Goal: Information Seeking & Learning: Learn about a topic

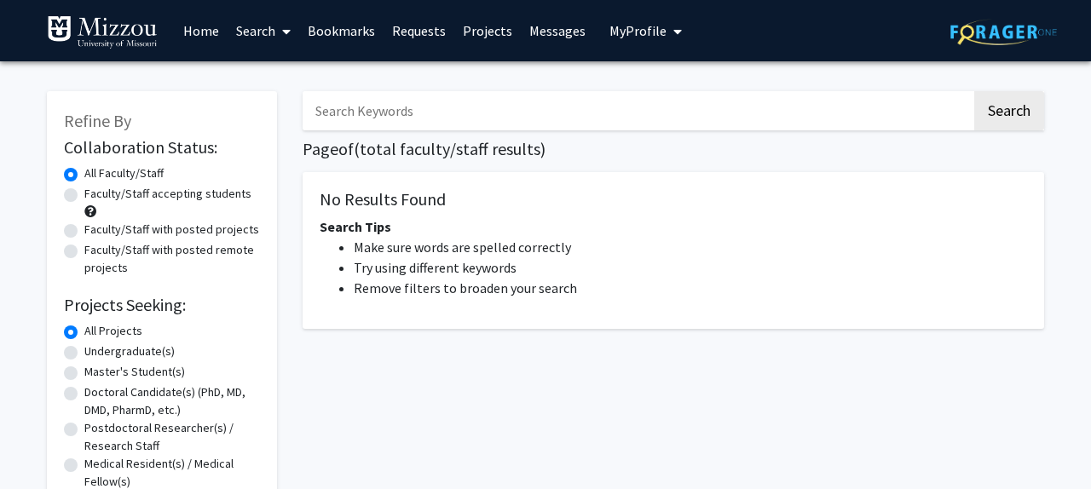
click at [288, 39] on span at bounding box center [282, 32] width 15 height 60
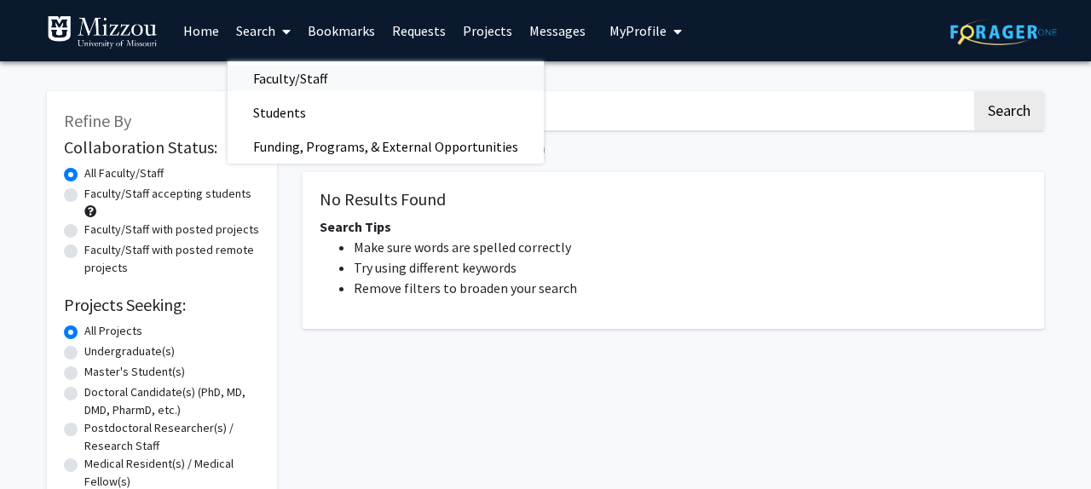
click at [293, 79] on span "Faculty/Staff" at bounding box center [290, 78] width 125 height 34
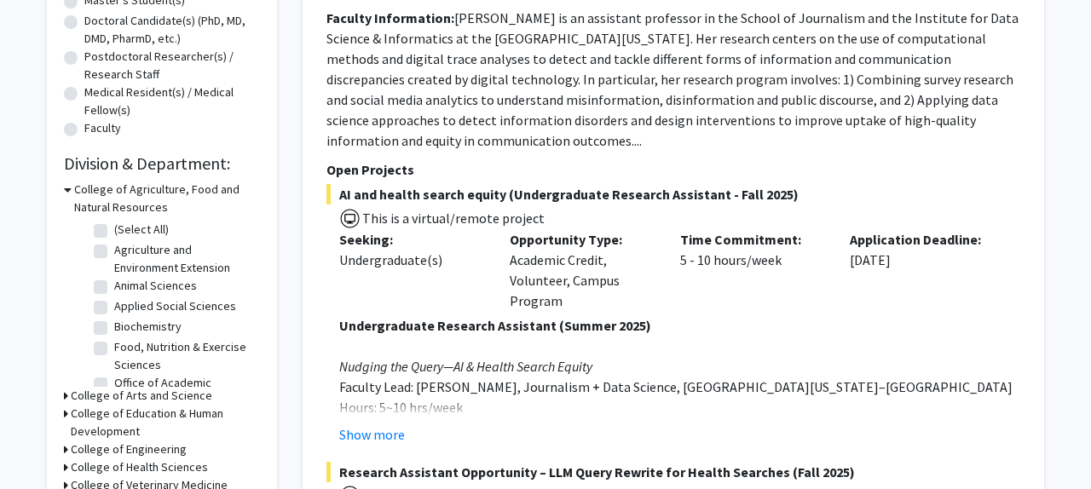
scroll to position [373, 0]
click at [364, 436] on button "Show more" at bounding box center [372, 434] width 66 height 20
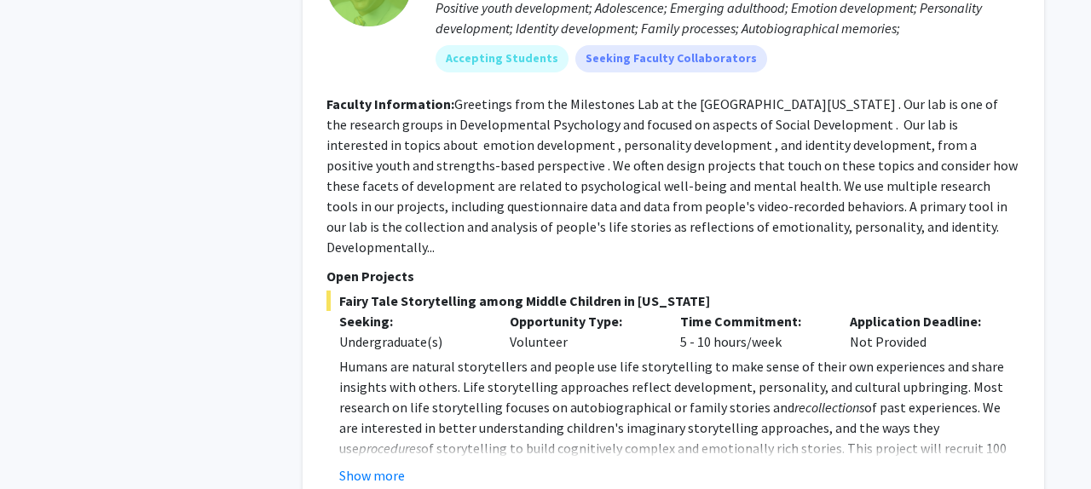
scroll to position [4271, 0]
click at [368, 467] on button "Show more" at bounding box center [372, 477] width 66 height 20
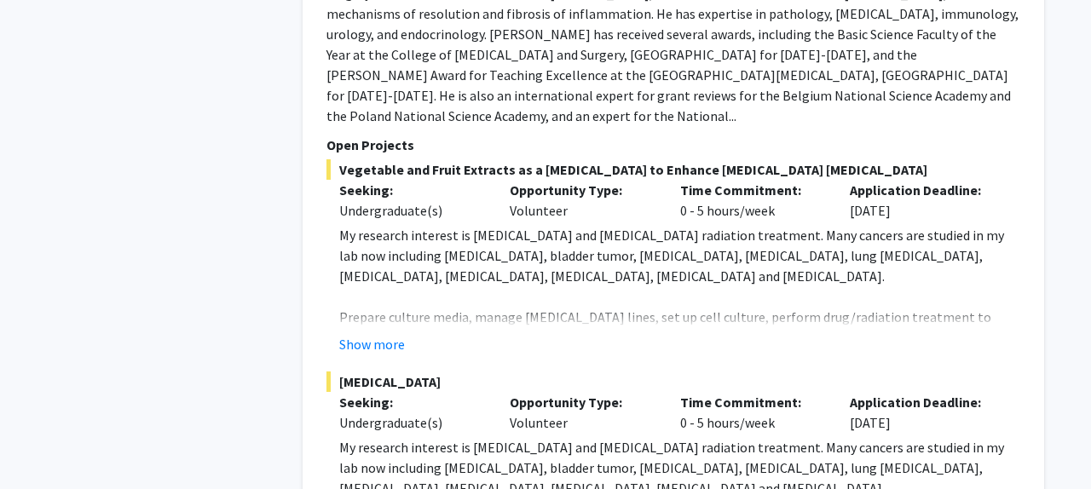
scroll to position [9192, 0]
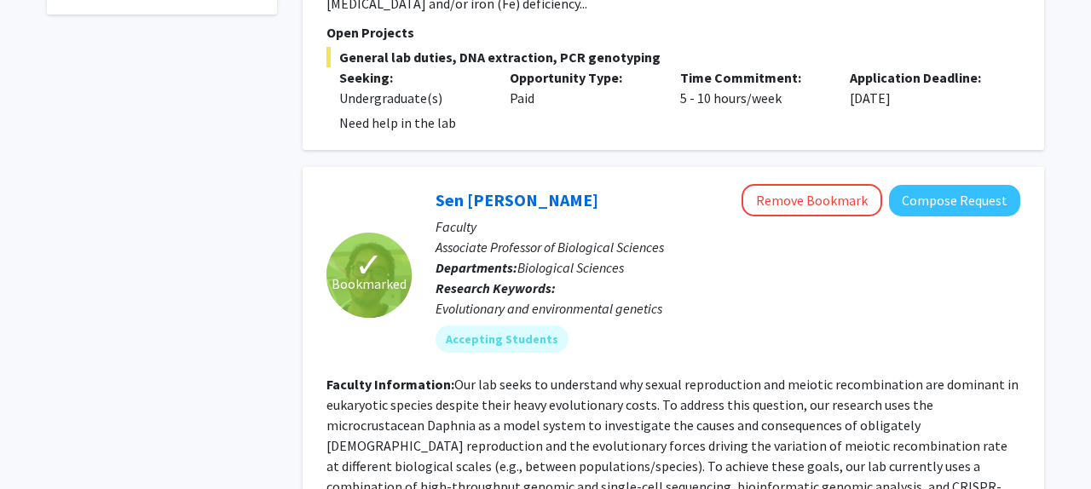
scroll to position [1101, 0]
